Goal: Task Accomplishment & Management: Complete application form

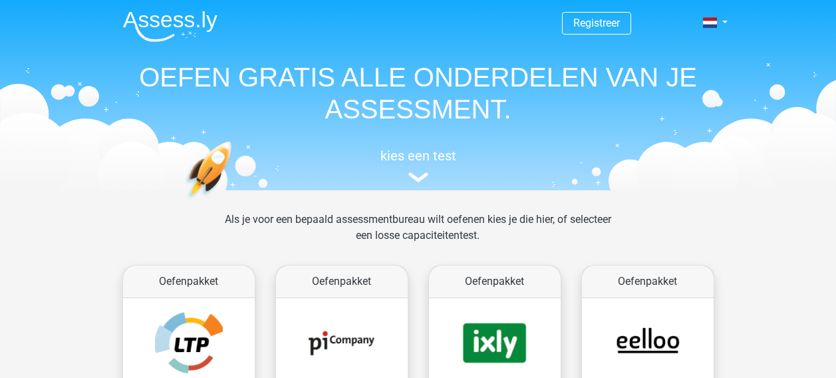
scroll to position [515, 0]
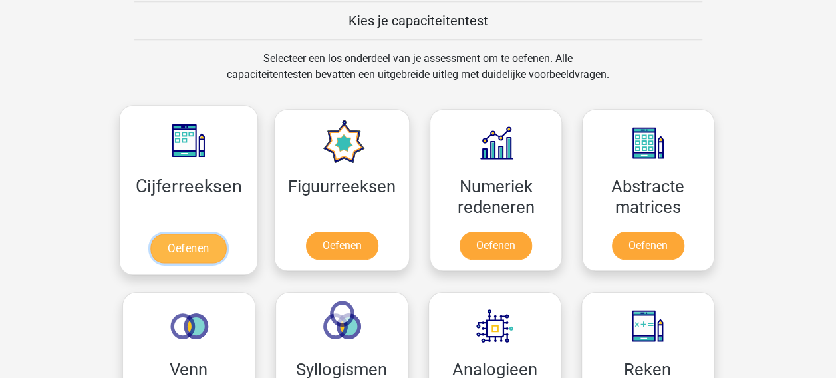
click at [190, 259] on link "Oefenen" at bounding box center [188, 247] width 76 height 29
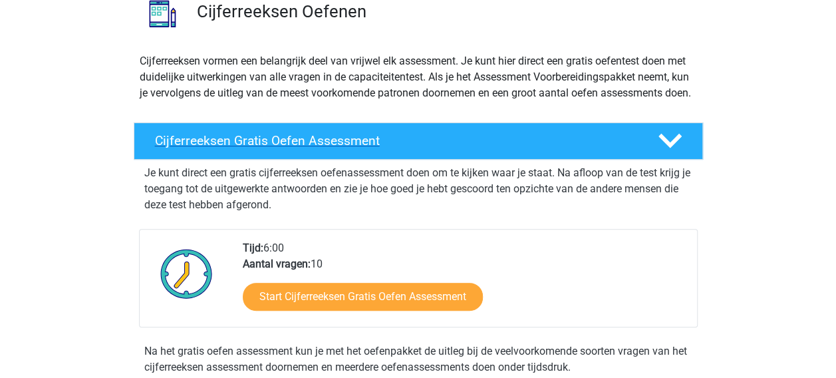
scroll to position [133, 0]
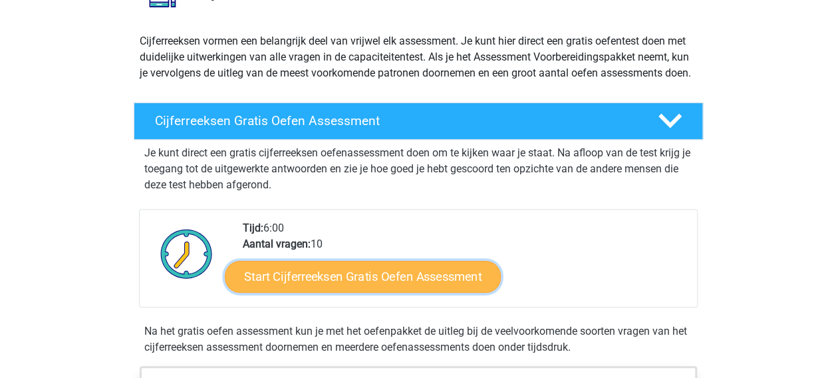
click at [322, 287] on link "Start Cijferreeksen Gratis Oefen Assessment" at bounding box center [363, 276] width 276 height 32
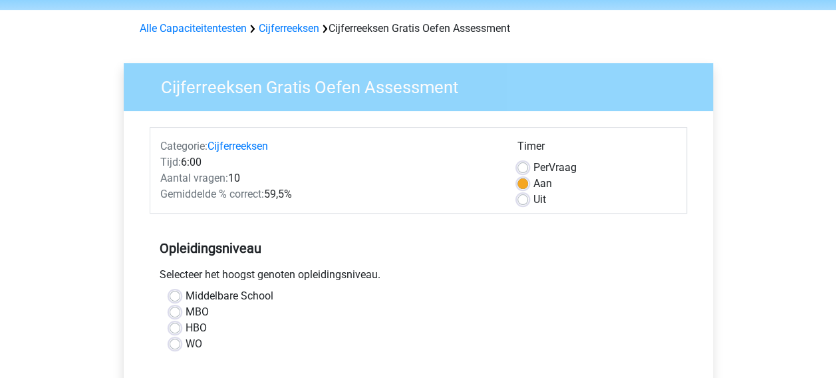
scroll to position [66, 0]
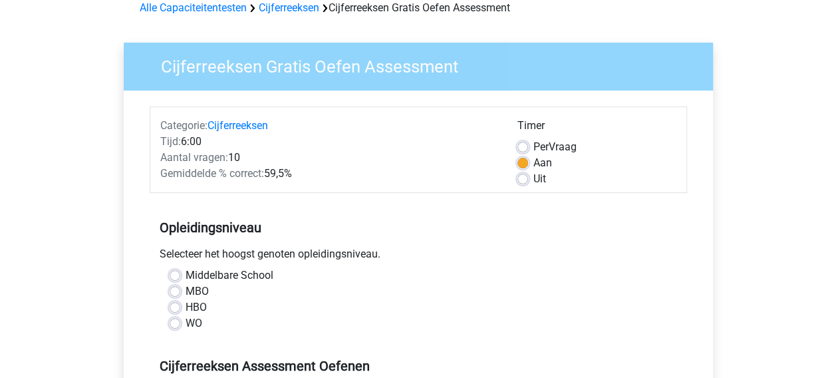
click at [193, 306] on label "HBO" at bounding box center [195, 307] width 21 height 16
click at [180, 306] on input "HBO" at bounding box center [175, 305] width 11 height 13
radio input "true"
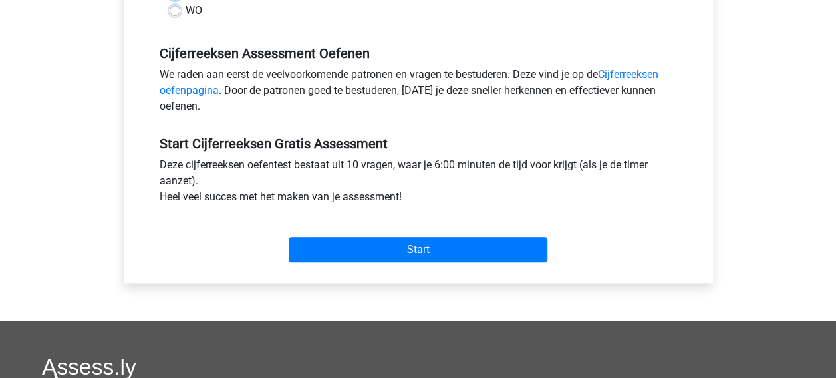
scroll to position [399, 0]
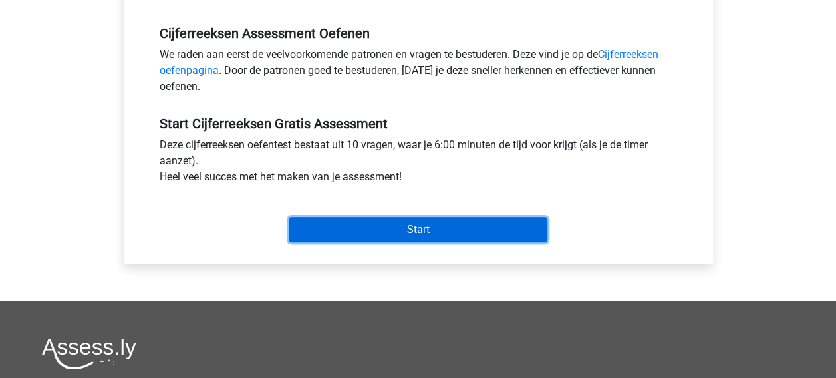
click at [387, 227] on input "Start" at bounding box center [418, 229] width 259 height 25
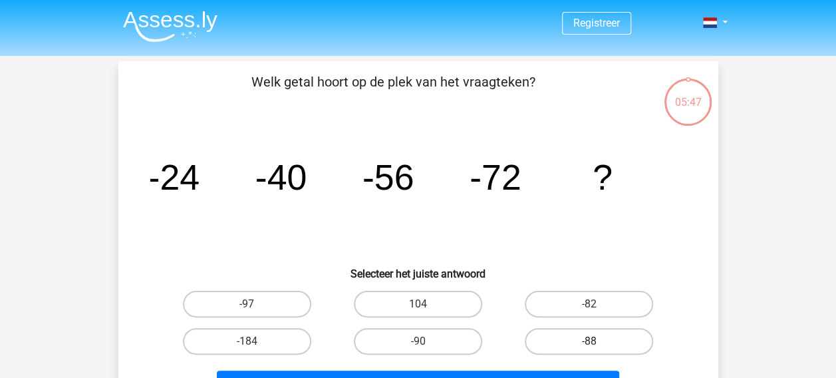
click at [584, 342] on label "-88" at bounding box center [589, 341] width 128 height 27
click at [589, 342] on input "-88" at bounding box center [593, 345] width 9 height 9
radio input "true"
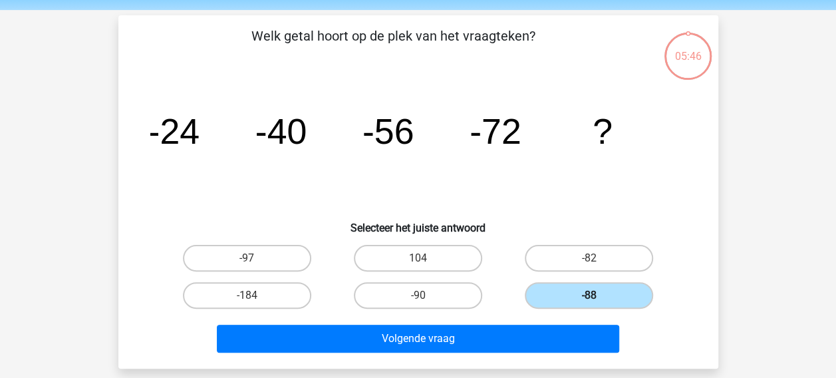
scroll to position [66, 0]
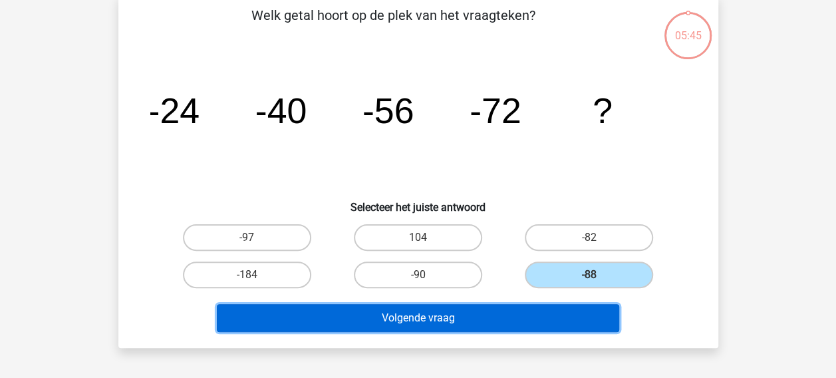
click at [404, 320] on button "Volgende vraag" at bounding box center [418, 318] width 402 height 28
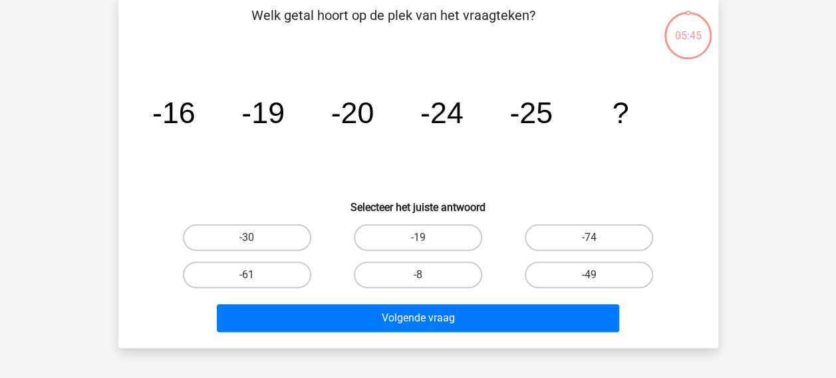
scroll to position [61, 0]
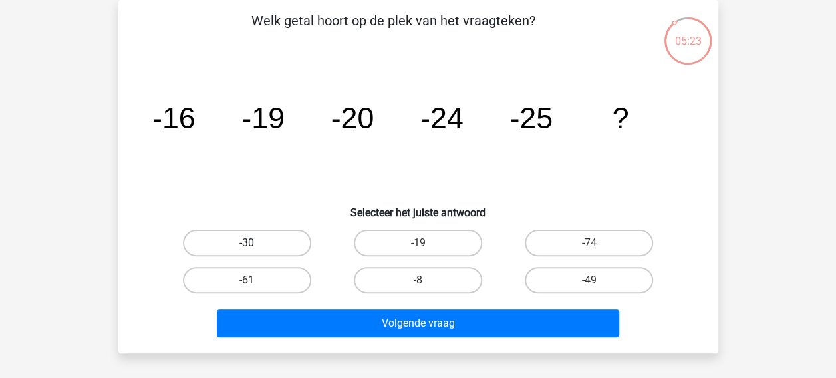
click at [251, 234] on label "-30" at bounding box center [247, 242] width 128 height 27
click at [251, 243] on input "-30" at bounding box center [251, 247] width 9 height 9
radio input "true"
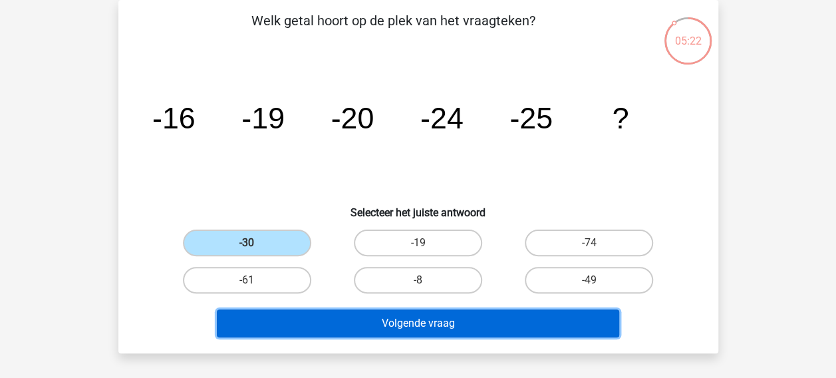
click at [436, 318] on button "Volgende vraag" at bounding box center [418, 323] width 402 height 28
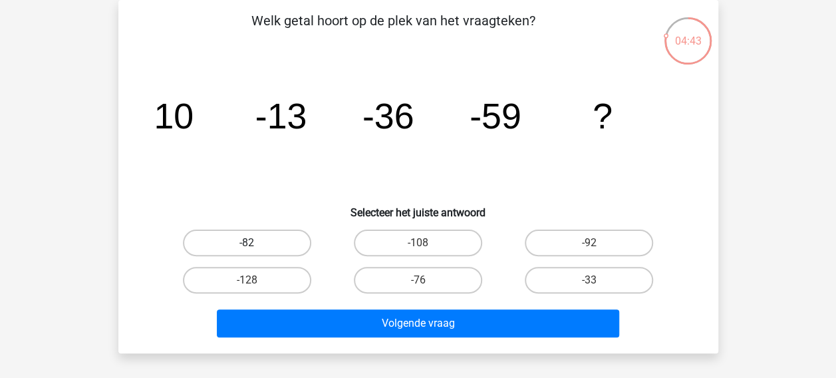
click at [239, 239] on label "-82" at bounding box center [247, 242] width 128 height 27
click at [247, 243] on input "-82" at bounding box center [251, 247] width 9 height 9
radio input "true"
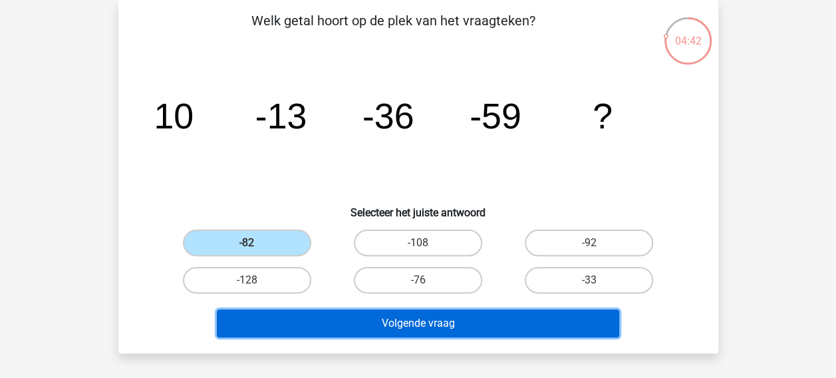
click at [415, 320] on button "Volgende vraag" at bounding box center [418, 323] width 402 height 28
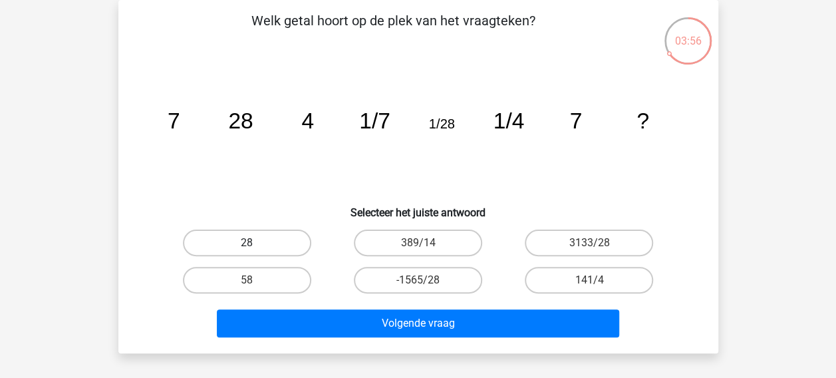
click at [259, 241] on label "28" at bounding box center [247, 242] width 128 height 27
click at [255, 243] on input "28" at bounding box center [251, 247] width 9 height 9
radio input "true"
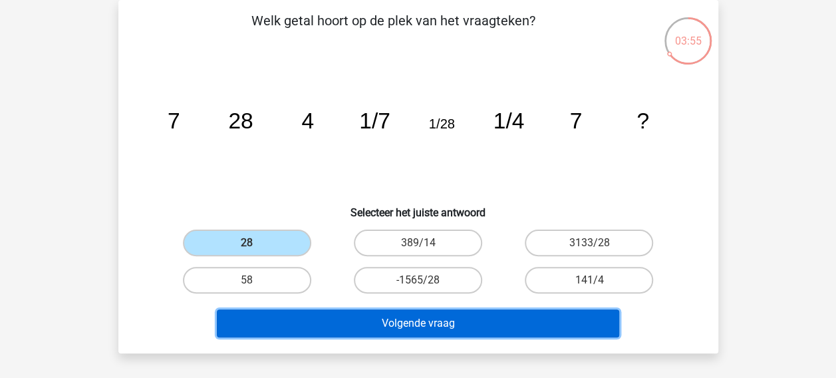
click at [389, 319] on button "Volgende vraag" at bounding box center [418, 323] width 402 height 28
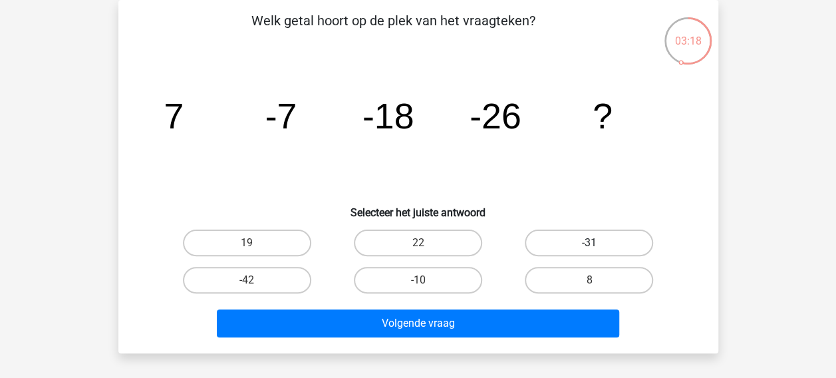
click at [576, 240] on label "-31" at bounding box center [589, 242] width 128 height 27
click at [589, 243] on input "-31" at bounding box center [593, 247] width 9 height 9
radio input "true"
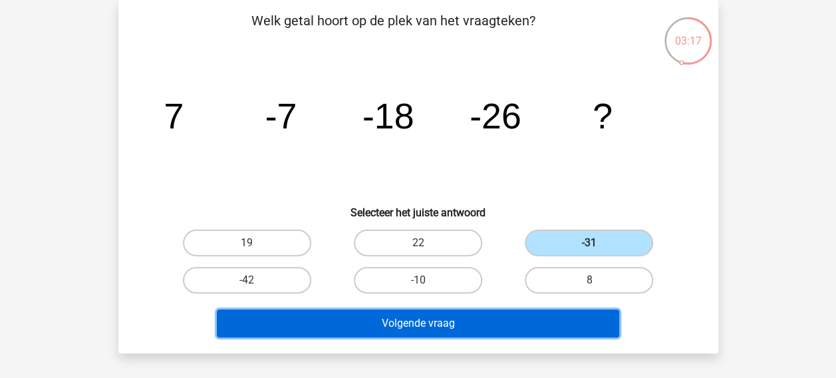
click at [428, 320] on button "Volgende vraag" at bounding box center [418, 323] width 402 height 28
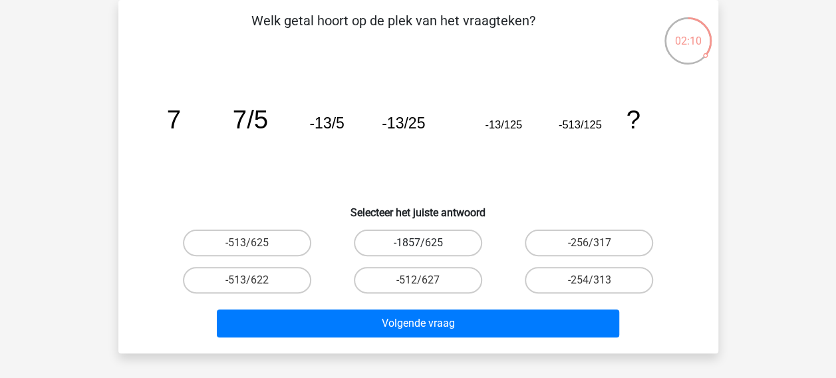
click at [433, 239] on label "-1857/625" at bounding box center [418, 242] width 128 height 27
click at [426, 243] on input "-1857/625" at bounding box center [422, 247] width 9 height 9
radio input "true"
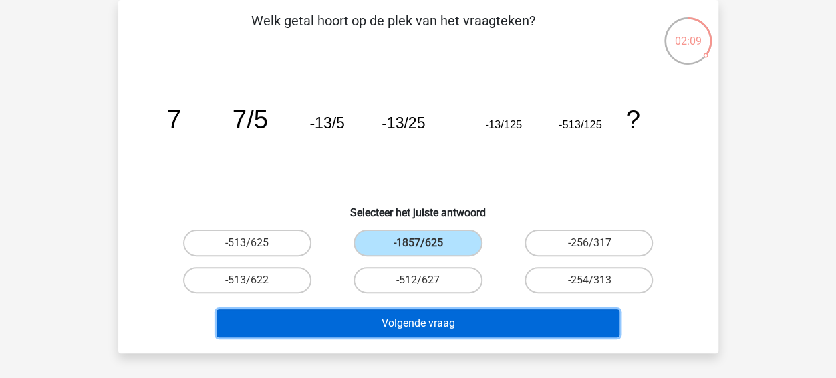
drag, startPoint x: 440, startPoint y: 319, endPoint x: 470, endPoint y: 332, distance: 32.7
click at [441, 319] on button "Volgende vraag" at bounding box center [418, 323] width 402 height 28
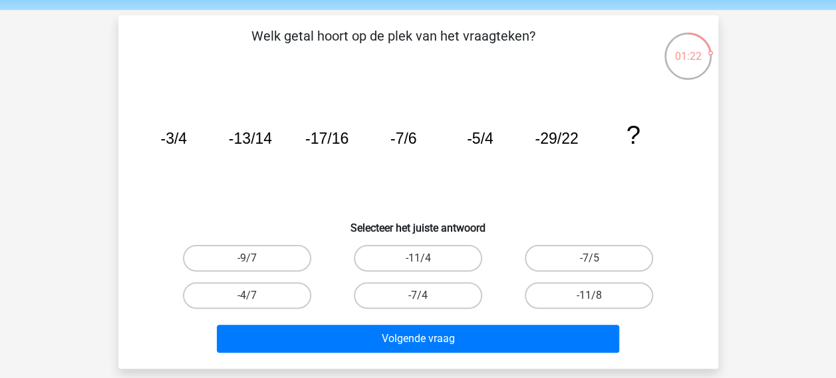
scroll to position [66, 0]
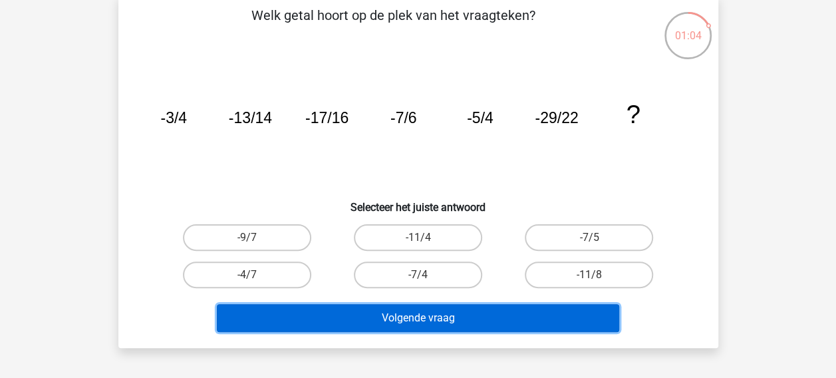
click at [420, 314] on button "Volgende vraag" at bounding box center [418, 318] width 402 height 28
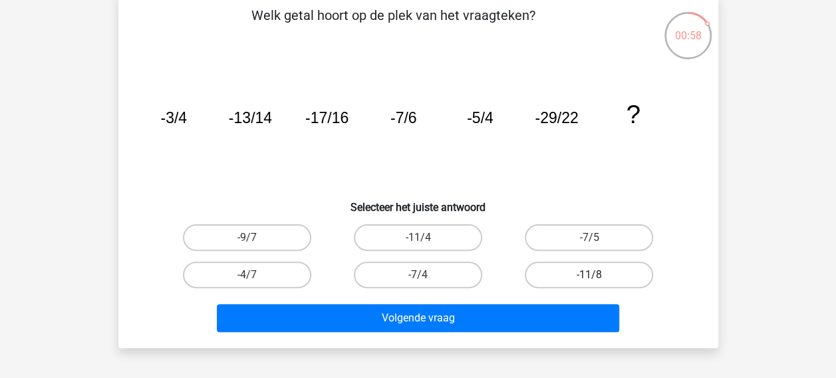
click at [589, 271] on label "-11/8" at bounding box center [589, 274] width 128 height 27
click at [589, 275] on input "-11/8" at bounding box center [593, 279] width 9 height 9
radio input "true"
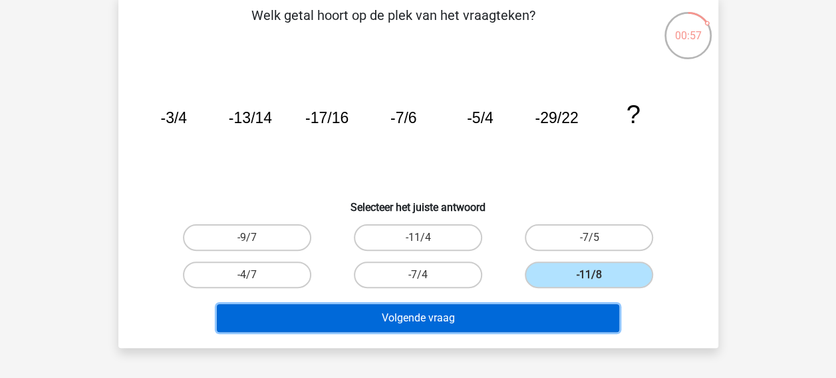
click at [432, 319] on button "Volgende vraag" at bounding box center [418, 318] width 402 height 28
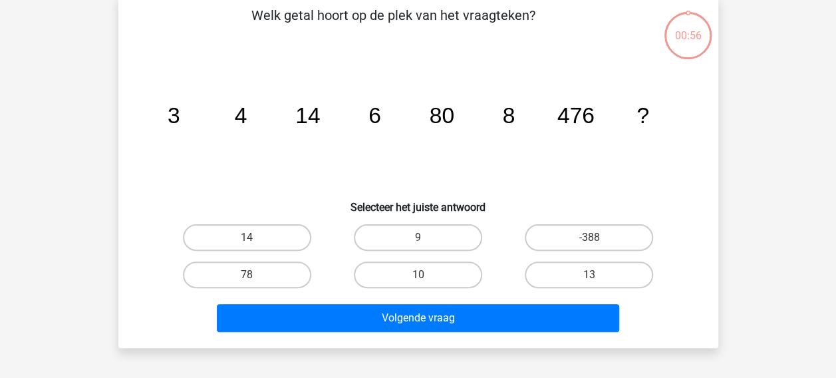
scroll to position [61, 0]
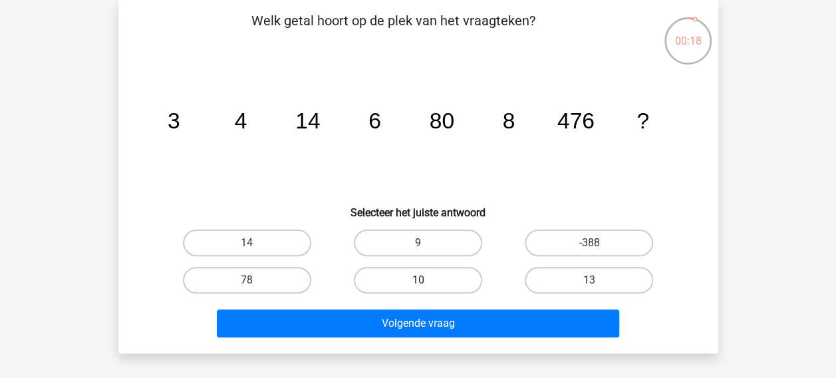
click at [412, 273] on label "10" at bounding box center [418, 280] width 128 height 27
click at [418, 280] on input "10" at bounding box center [422, 284] width 9 height 9
radio input "true"
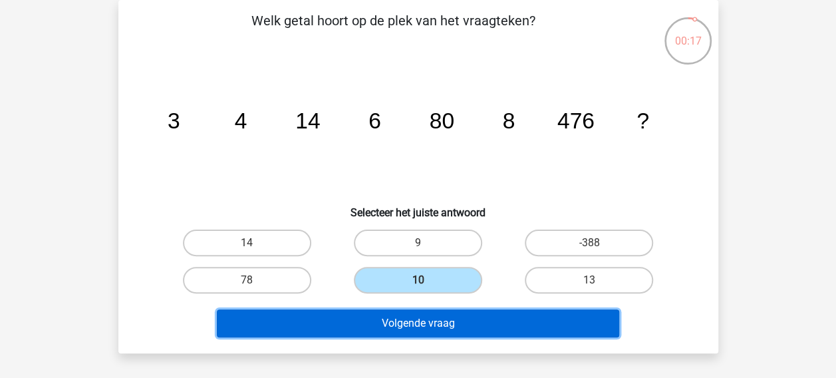
click at [439, 326] on button "Volgende vraag" at bounding box center [418, 323] width 402 height 28
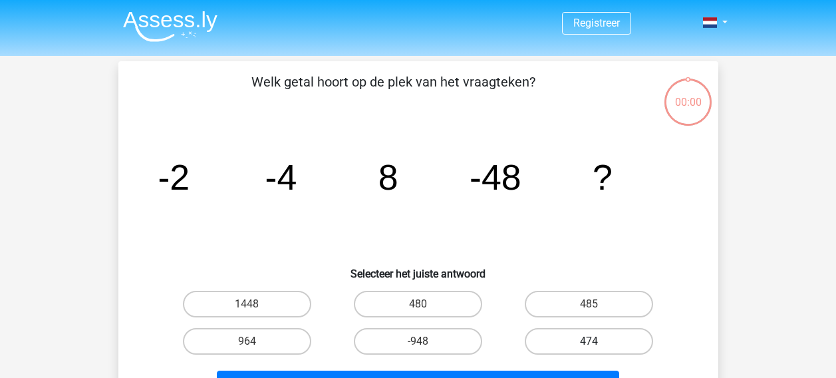
scroll to position [61, 0]
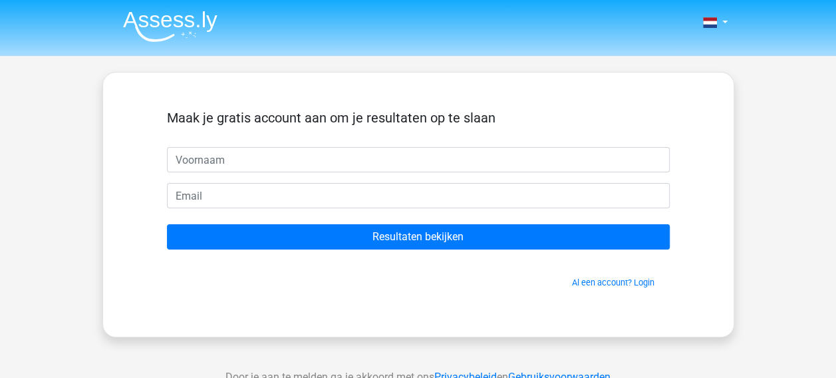
click at [202, 161] on input "text" at bounding box center [418, 159] width 503 height 25
type input "IF"
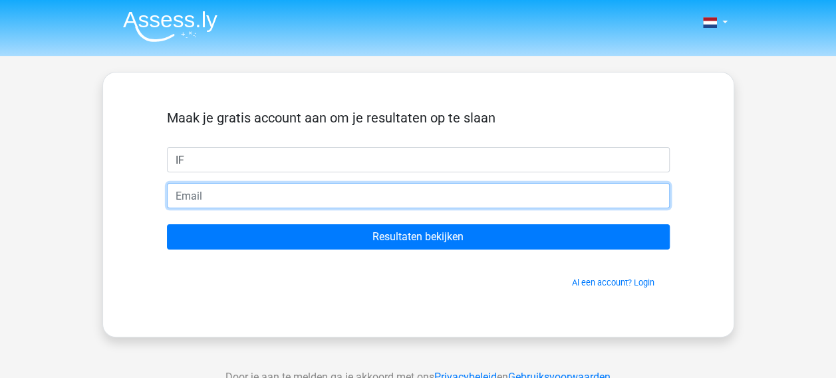
click at [184, 189] on input "email" at bounding box center [418, 195] width 503 height 25
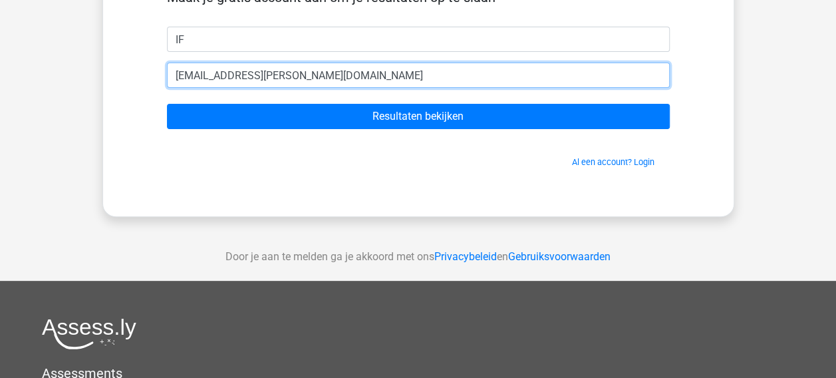
scroll to position [133, 0]
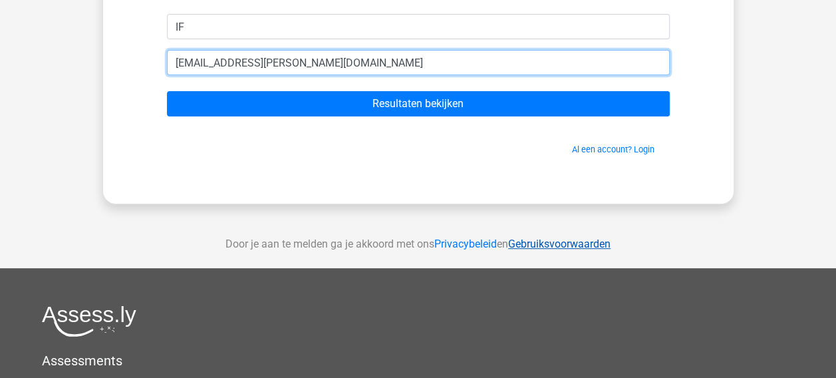
type input "if.vanderhart@gmail.com"
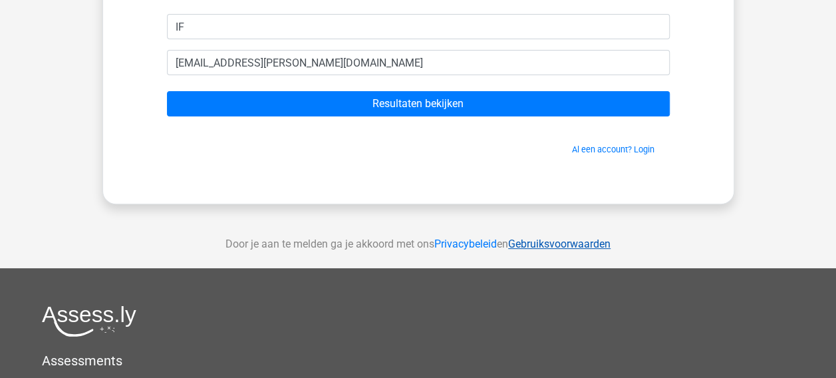
click at [543, 243] on link "Gebruiksvoorwaarden" at bounding box center [559, 243] width 102 height 13
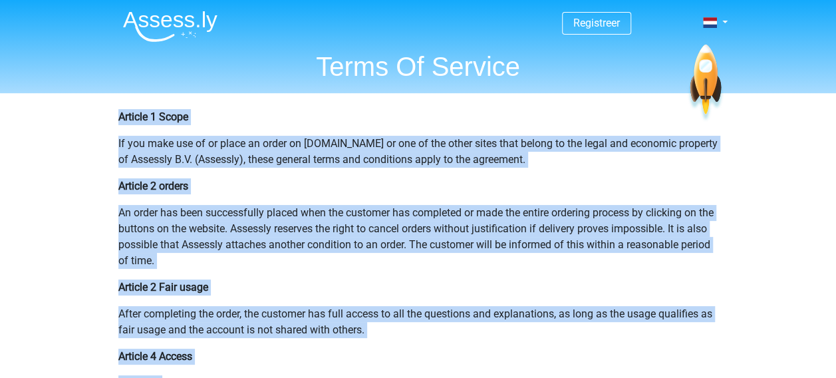
drag, startPoint x: 117, startPoint y: 120, endPoint x: 168, endPoint y: 360, distance: 246.1
